Goal: Transaction & Acquisition: Purchase product/service

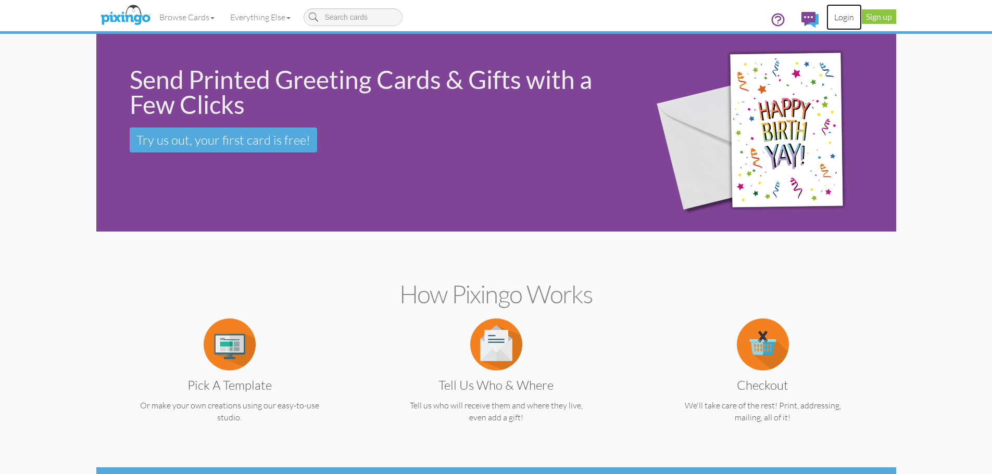
click at [848, 18] on link "Login" at bounding box center [843, 17] width 35 height 26
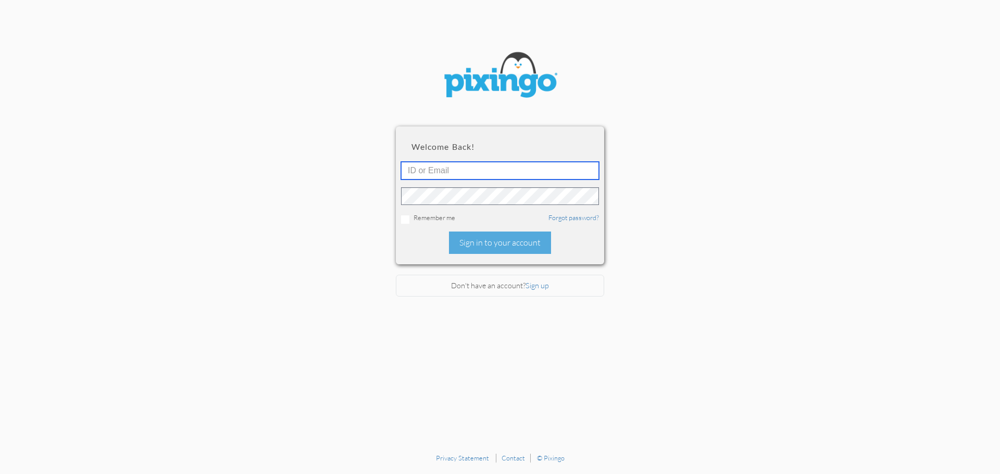
type input "[EMAIL_ADDRESS][DOMAIN_NAME]"
click at [405, 219] on input "checkbox" at bounding box center [405, 220] width 8 height 8
checkbox input "true"
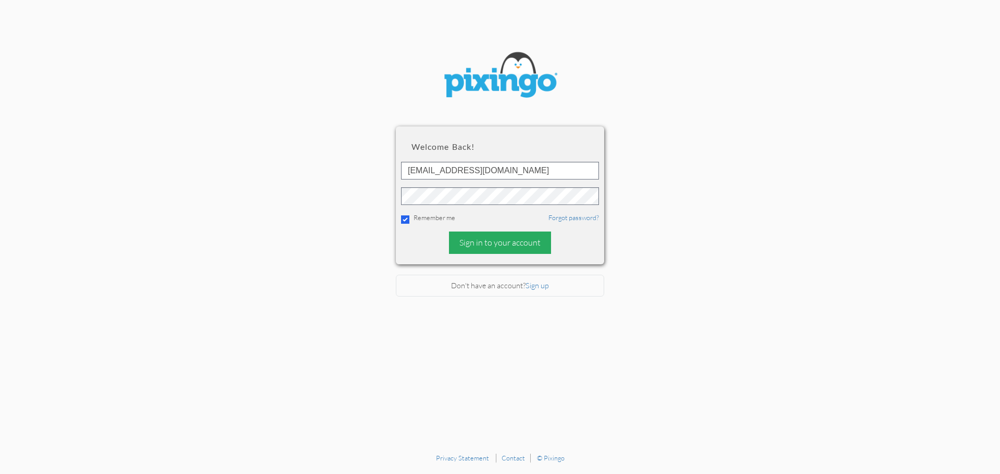
click at [509, 245] on div "Sign in to your account" at bounding box center [500, 243] width 102 height 22
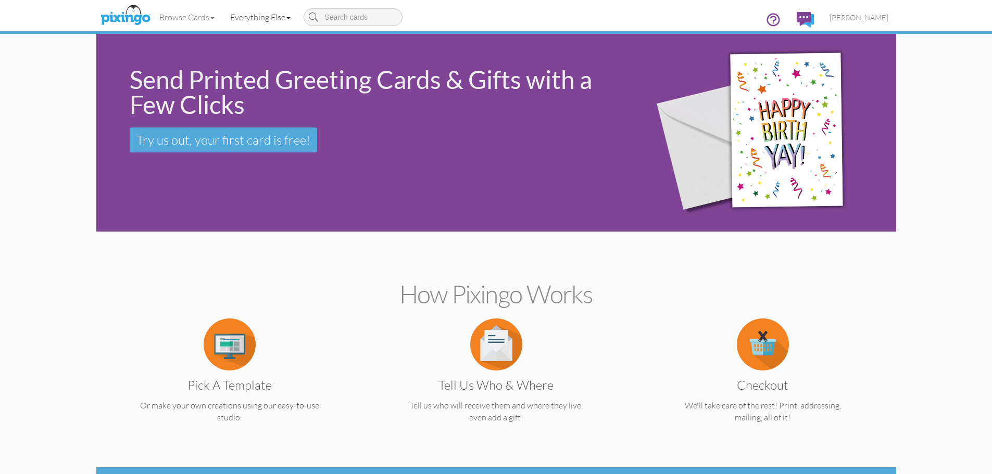
click at [253, 20] on link "Everything Else" at bounding box center [260, 17] width 76 height 26
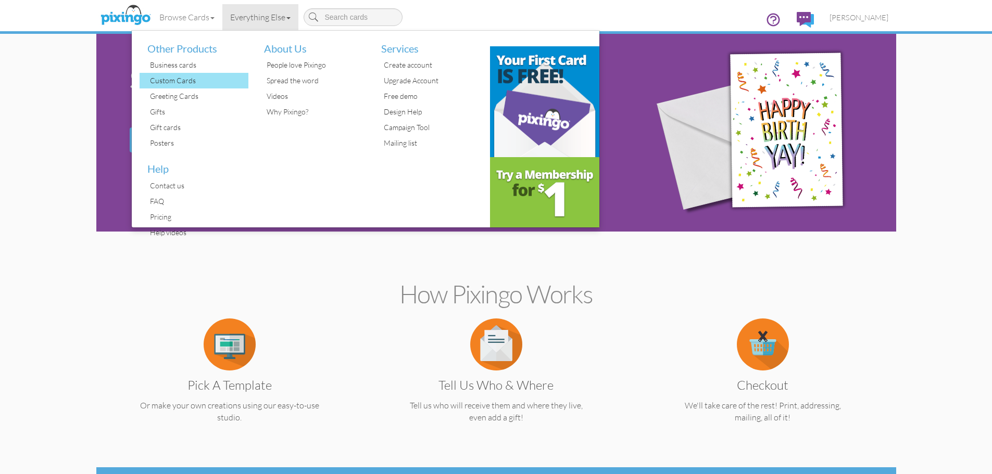
click at [172, 81] on div "Custom Cards" at bounding box center [198, 81] width 102 height 16
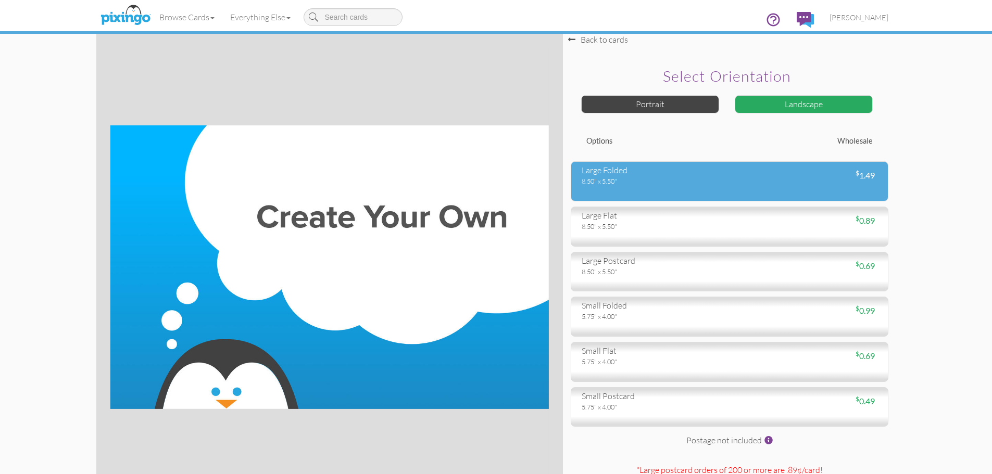
click at [660, 182] on div "8.50" x 5.50"" at bounding box center [652, 180] width 140 height 9
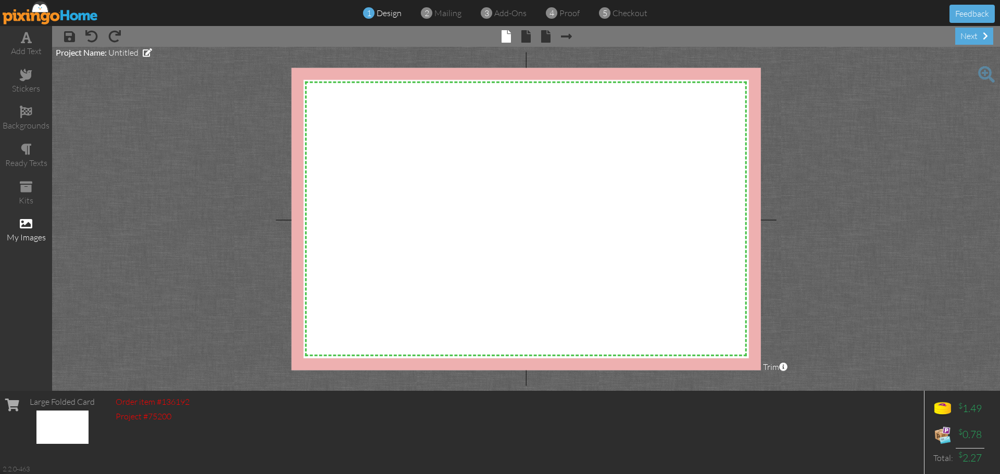
click at [28, 224] on span at bounding box center [26, 224] width 12 height 12
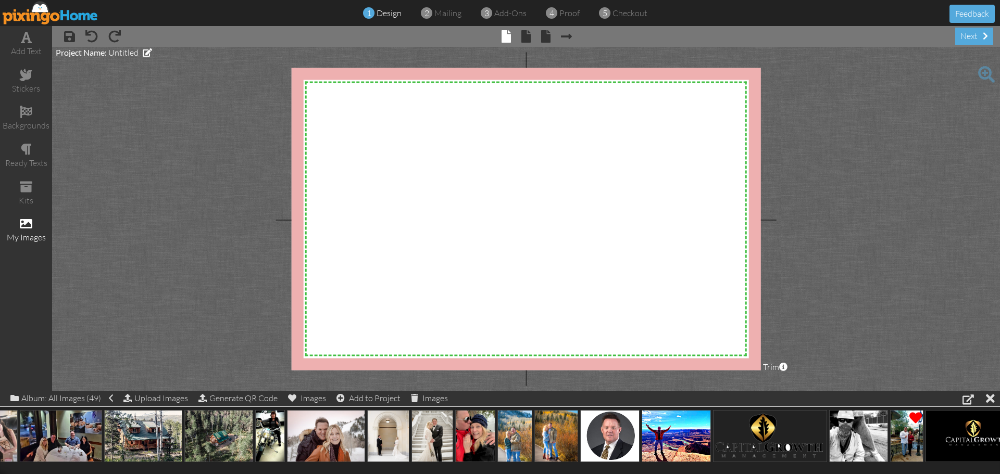
scroll to position [0, 1758]
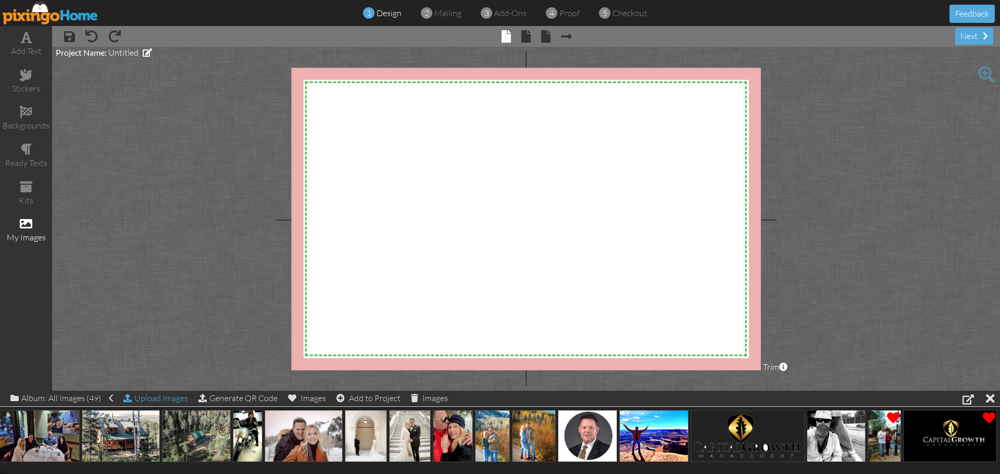
click at [171, 401] on div "Upload Images" at bounding box center [155, 398] width 65 height 15
click at [27, 226] on span at bounding box center [26, 224] width 12 height 12
